Goal: Task Accomplishment & Management: Manage account settings

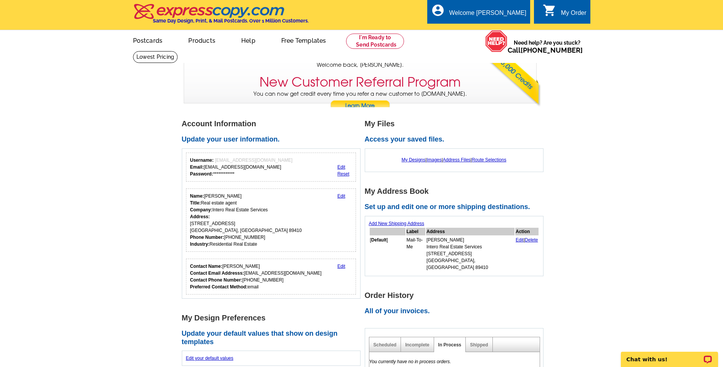
click at [558, 9] on link "0 shopping_cart My Order" at bounding box center [565, 13] width 44 height 10
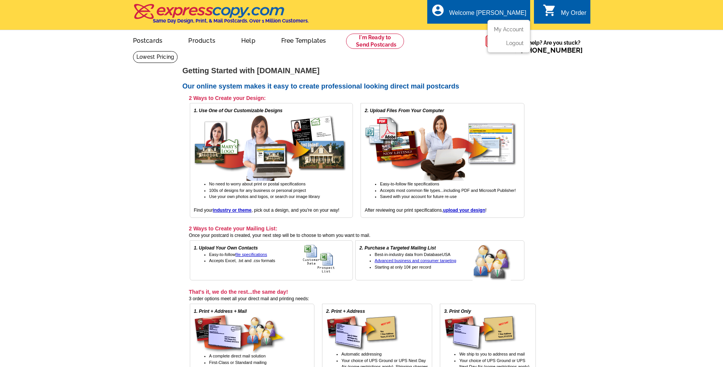
click at [507, 11] on div "Welcome [PERSON_NAME]" at bounding box center [487, 15] width 77 height 11
click at [509, 34] on li "My Account" at bounding box center [508, 31] width 41 height 10
click at [509, 31] on link "My Account" at bounding box center [507, 29] width 33 height 7
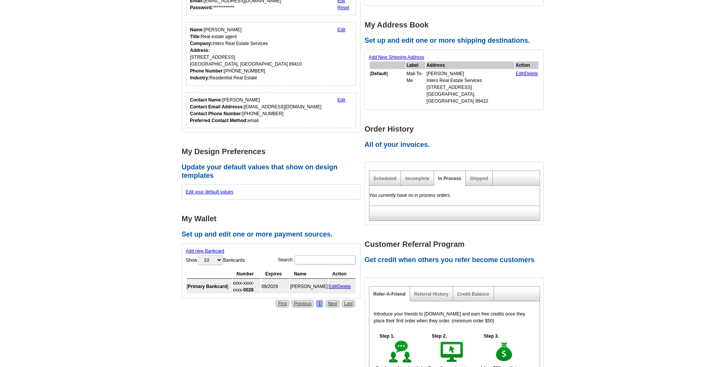
scroll to position [114, 0]
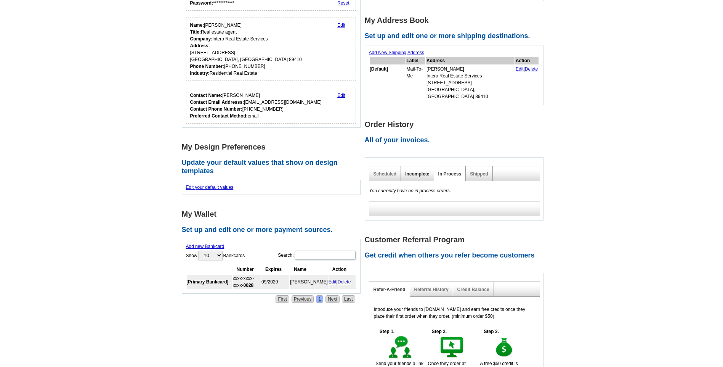
click at [422, 171] on link "Incomplete" at bounding box center [417, 173] width 24 height 5
click at [379, 171] on link "Scheduled" at bounding box center [384, 173] width 23 height 5
click at [484, 171] on link "Shipped" at bounding box center [479, 173] width 18 height 5
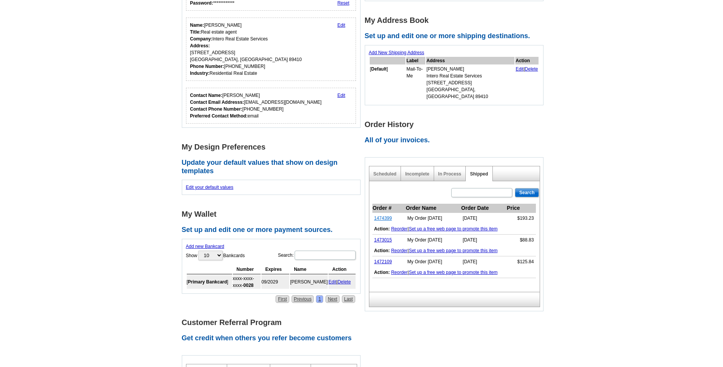
click at [388, 215] on link "1474399" at bounding box center [383, 217] width 18 height 5
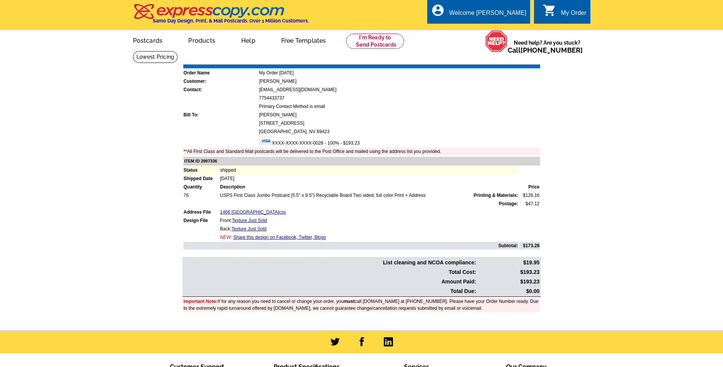
drag, startPoint x: 436, startPoint y: 111, endPoint x: 533, endPoint y: 59, distance: 109.6
click at [533, 59] on link "Print Invoice" at bounding box center [521, 59] width 40 height 6
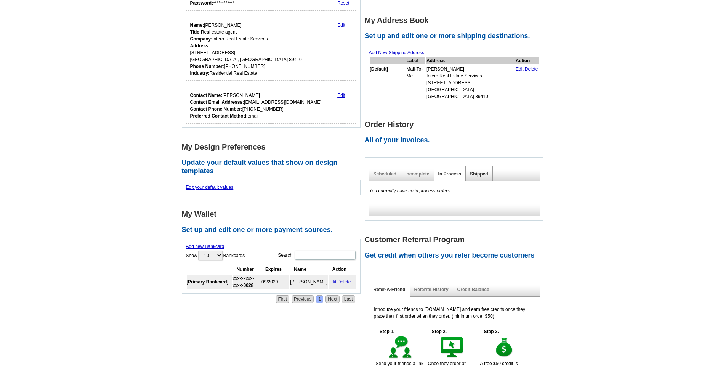
click at [473, 171] on link "Shipped" at bounding box center [479, 173] width 18 height 5
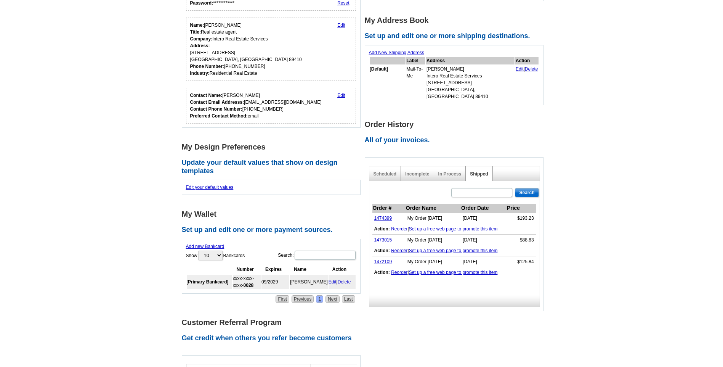
click at [526, 245] on td "Action: Reorder | Set up a free web page to promote this item" at bounding box center [453, 250] width 163 height 11
click at [380, 237] on link "1473015" at bounding box center [383, 239] width 18 height 5
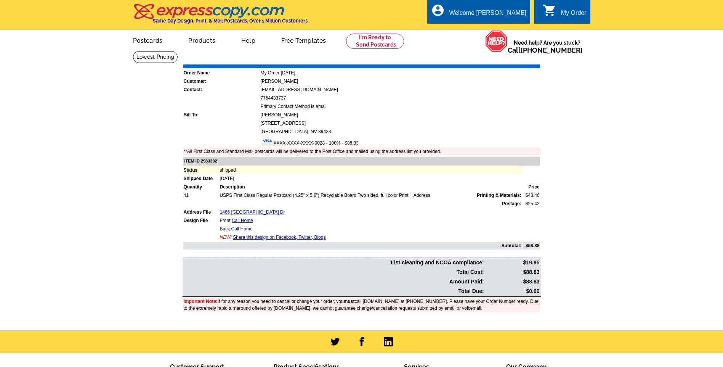
click at [526, 62] on link "Print Invoice" at bounding box center [521, 59] width 40 height 6
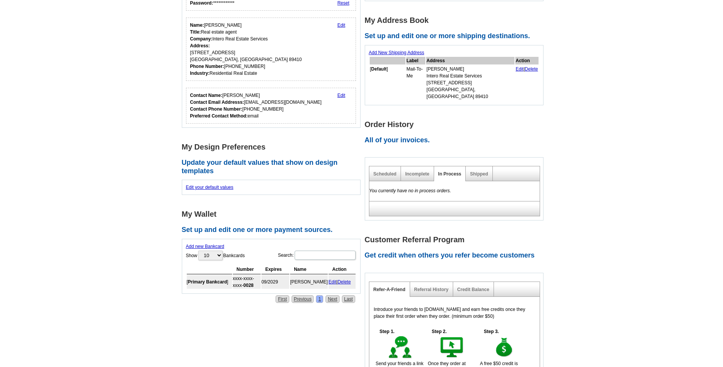
click at [481, 166] on div "Shipped" at bounding box center [479, 173] width 27 height 15
click at [482, 166] on div "Shipped" at bounding box center [479, 173] width 27 height 15
click at [481, 171] on link "Shipped" at bounding box center [479, 173] width 18 height 5
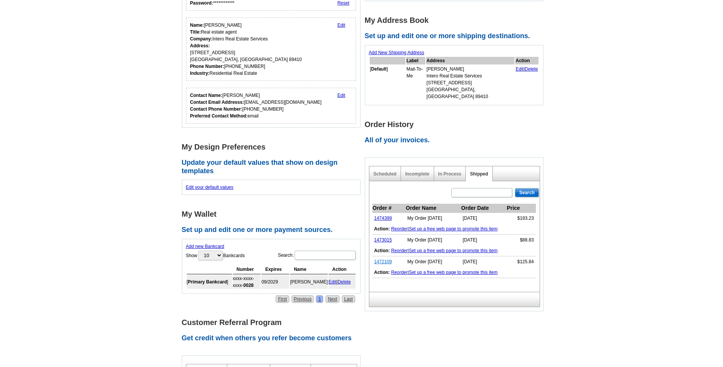
click at [375, 259] on link "1472109" at bounding box center [383, 261] width 18 height 5
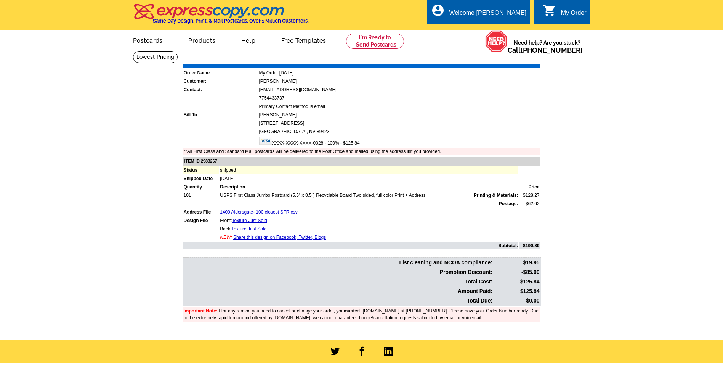
click at [517, 60] on link "Print Invoice" at bounding box center [521, 59] width 40 height 6
click at [509, 44] on link "Logout" at bounding box center [513, 43] width 19 height 7
